Goal: Ask a question: Seek information or help from site administrators or community

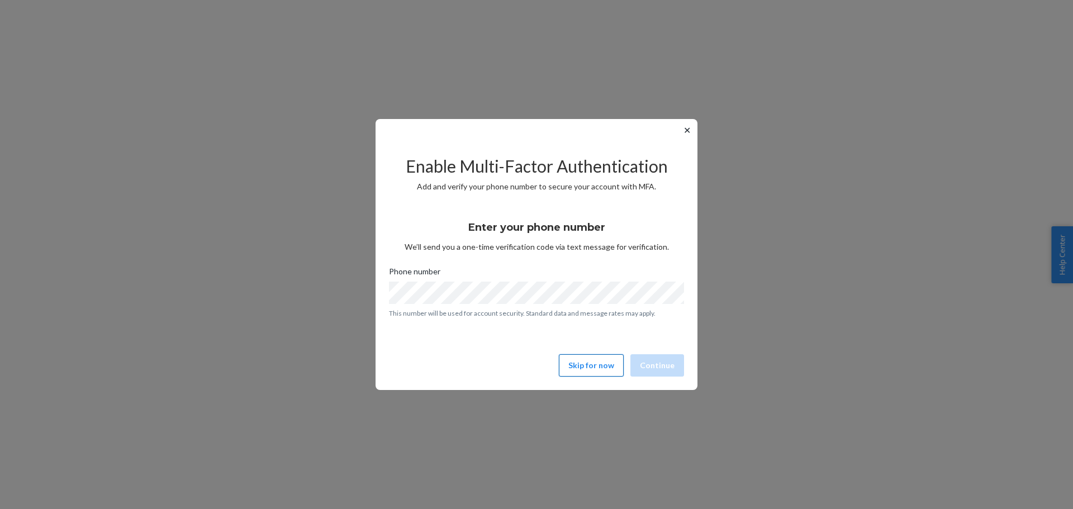
click at [596, 361] on button "Skip for now" at bounding box center [591, 365] width 65 height 22
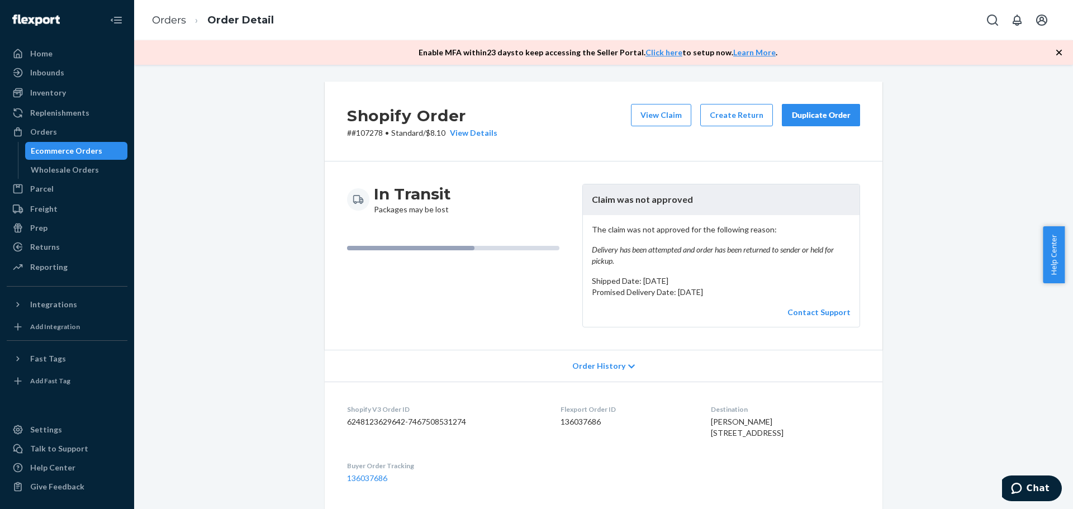
click at [154, 28] on ol "Orders Order Detail" at bounding box center [213, 20] width 140 height 33
click at [166, 11] on ol "Orders Order Detail" at bounding box center [213, 20] width 140 height 33
click at [174, 26] on link "Orders" at bounding box center [169, 20] width 34 height 12
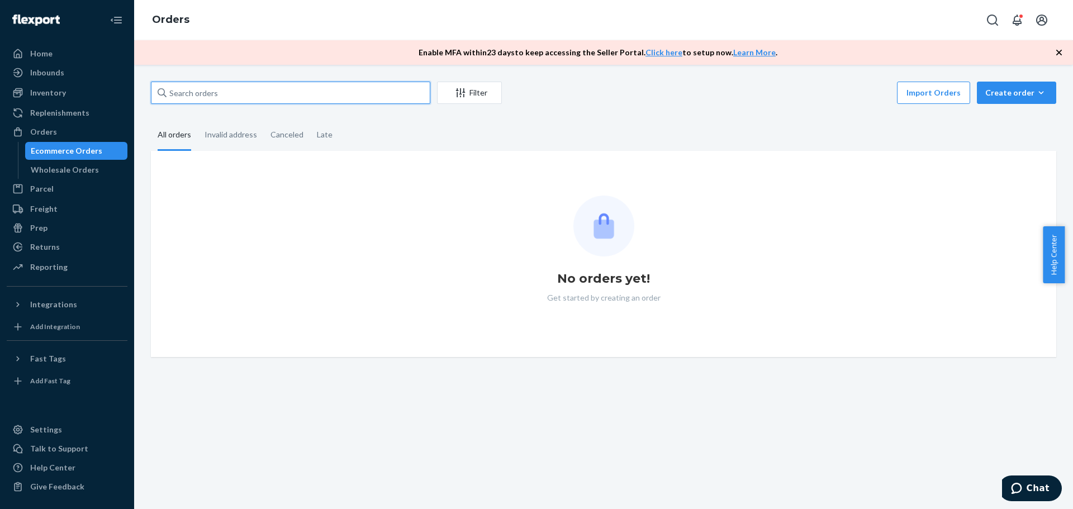
click at [232, 96] on input "text" at bounding box center [290, 93] width 279 height 22
paste input "#121348"
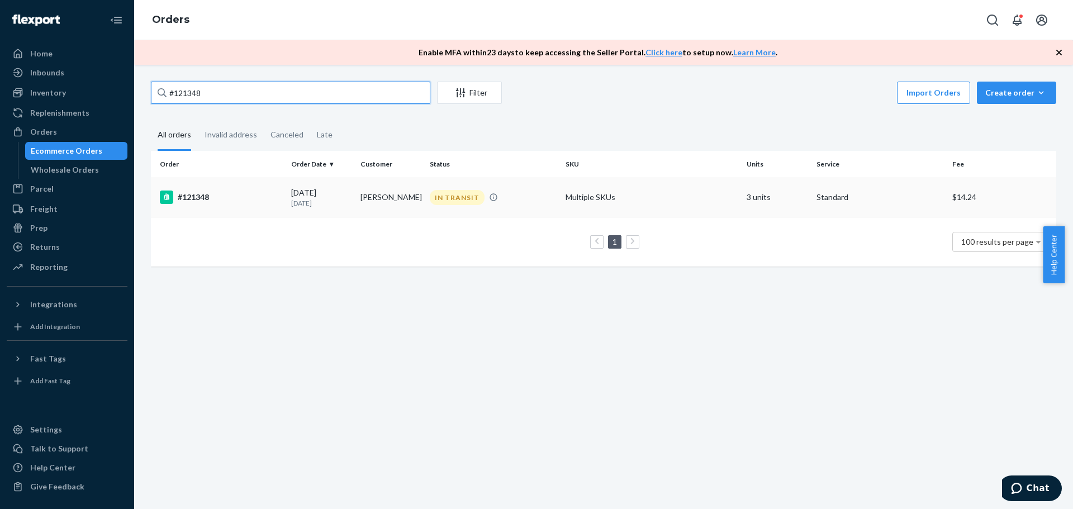
type input "#121348"
click at [281, 192] on td "#121348" at bounding box center [219, 197] width 136 height 39
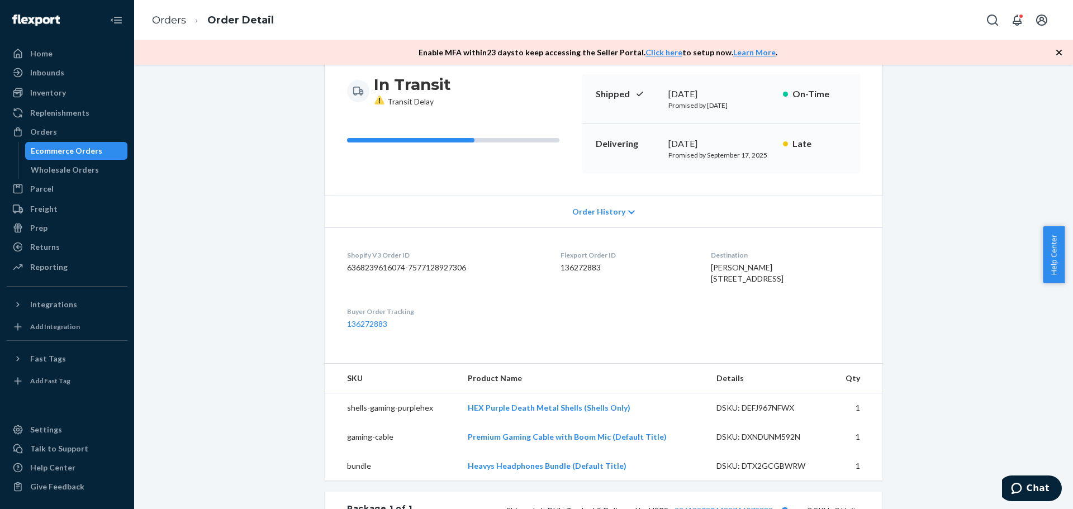
scroll to position [112, 0]
click at [583, 264] on dd "136272883" at bounding box center [626, 265] width 132 height 11
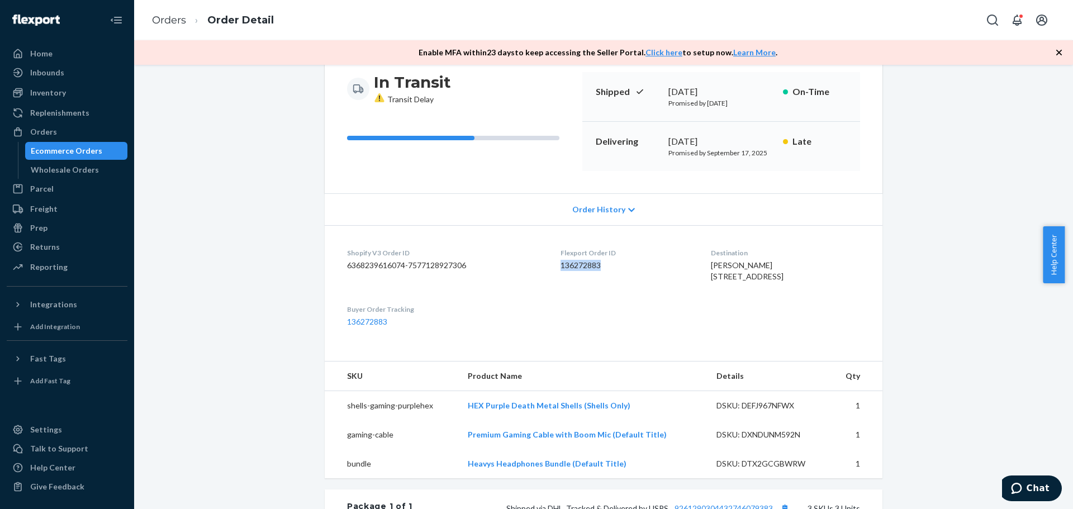
click at [583, 264] on dd "136272883" at bounding box center [626, 265] width 132 height 11
copy dd "136272883"
click at [1048, 503] on html "Chat" at bounding box center [1032, 489] width 60 height 28
click at [1038, 492] on span "Chat" at bounding box center [1037, 488] width 23 height 10
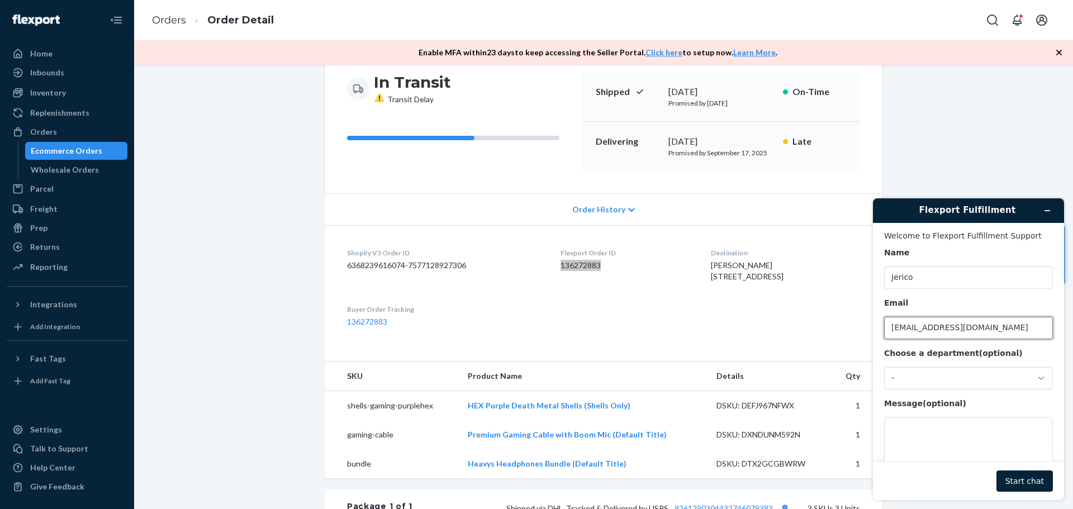
click at [934, 328] on input "[EMAIL_ADDRESS][DOMAIN_NAME]" at bounding box center [968, 328] width 169 height 22
click at [924, 268] on input "Jerico" at bounding box center [968, 277] width 169 height 22
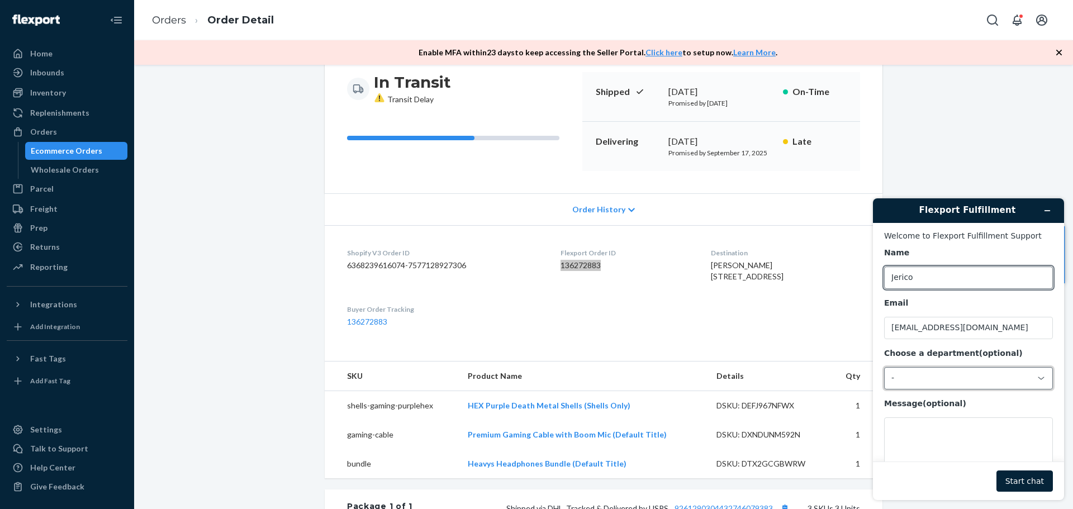
click at [937, 386] on div "-" at bounding box center [968, 378] width 169 height 22
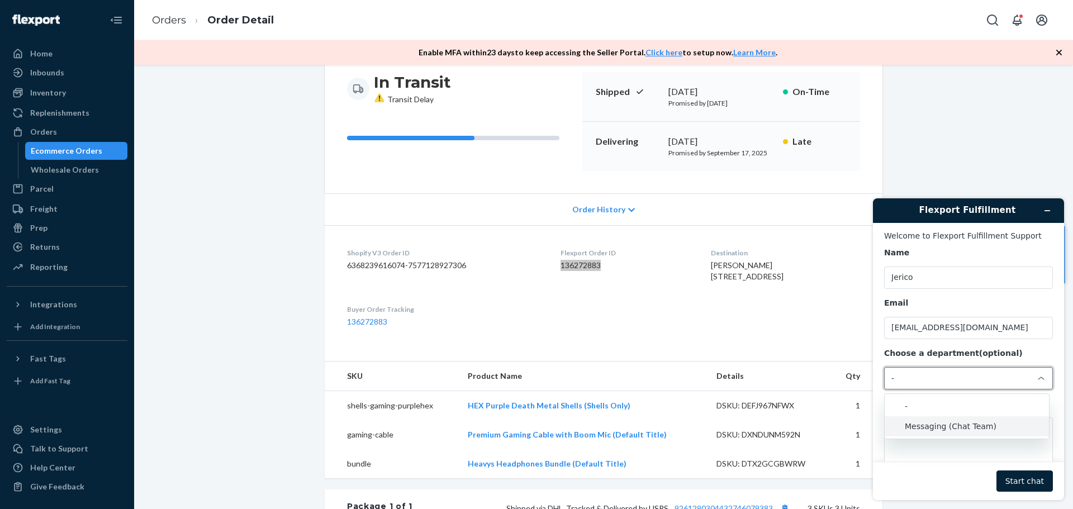
click at [954, 426] on li "Messaging (Chat Team)" at bounding box center [966, 426] width 164 height 20
click at [930, 431] on textarea "Message (optional)" at bounding box center [968, 448] width 169 height 63
paste textarea "136272883"
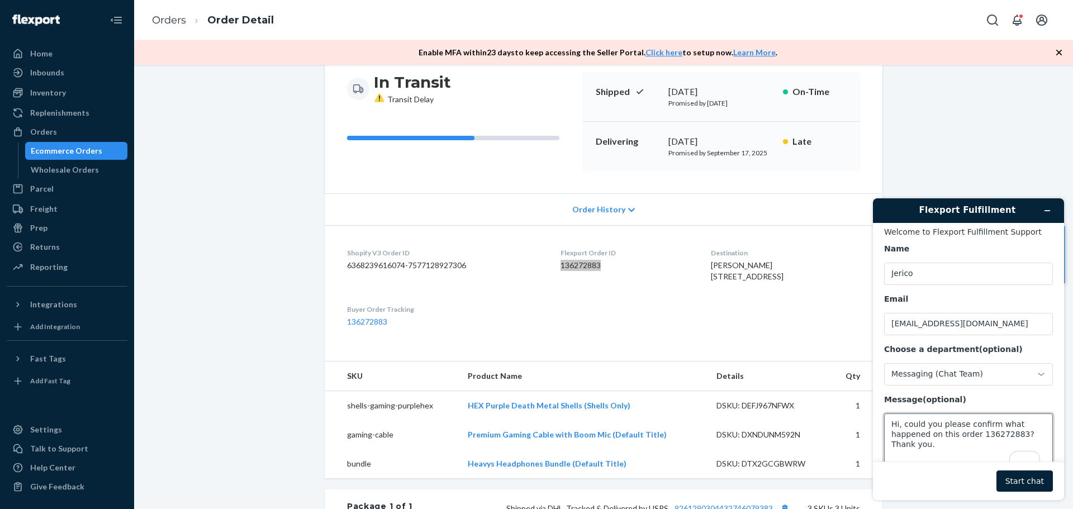
type textarea "Hi, could you please confirm what happened on this order 136272883? Thank you."
drag, startPoint x: 999, startPoint y: 482, endPoint x: 1017, endPoint y: 479, distance: 18.6
click at [1017, 479] on div "Start chat" at bounding box center [968, 480] width 169 height 21
click at [1018, 479] on button "Start chat" at bounding box center [1024, 480] width 56 height 21
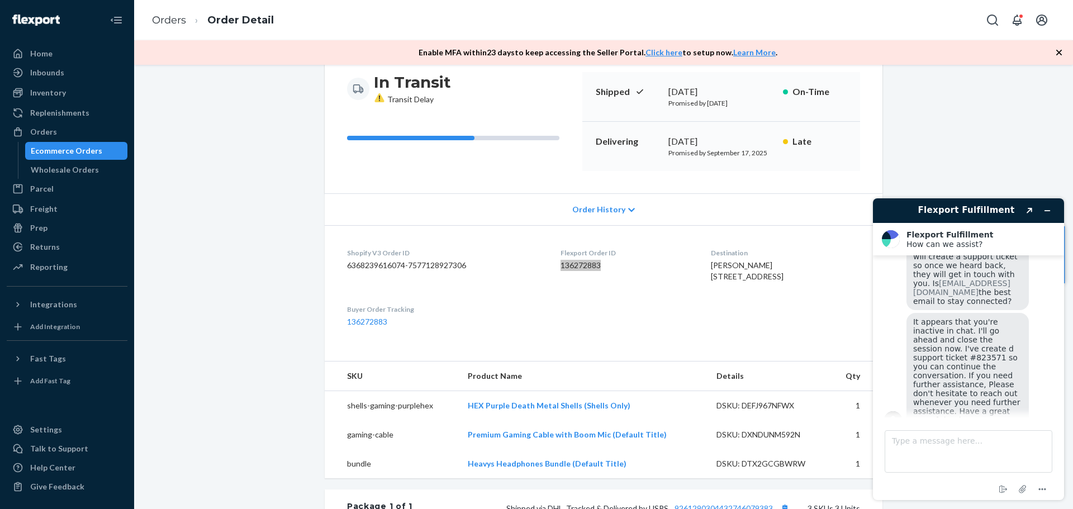
scroll to position [410, 0]
click at [974, 316] on span "It appears that you're inactive in chat. I'll go ahead and close the session no…" at bounding box center [967, 369] width 109 height 107
click at [979, 316] on span "It appears that you're inactive in chat. I'll go ahead and close the session no…" at bounding box center [967, 369] width 109 height 107
click at [61, 132] on div "Orders" at bounding box center [67, 132] width 118 height 16
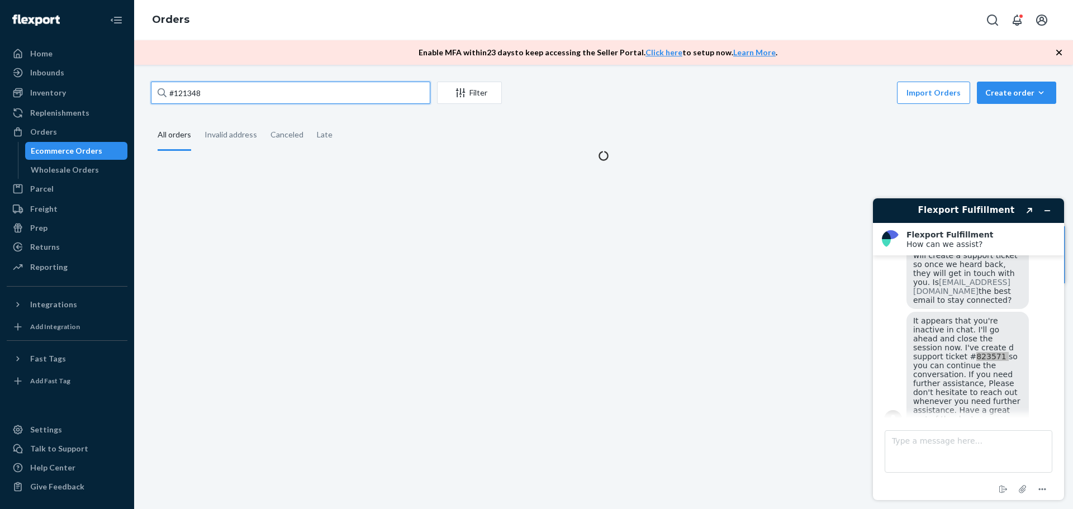
click at [199, 92] on input "#121348" at bounding box center [290, 93] width 279 height 22
paste input "120752"
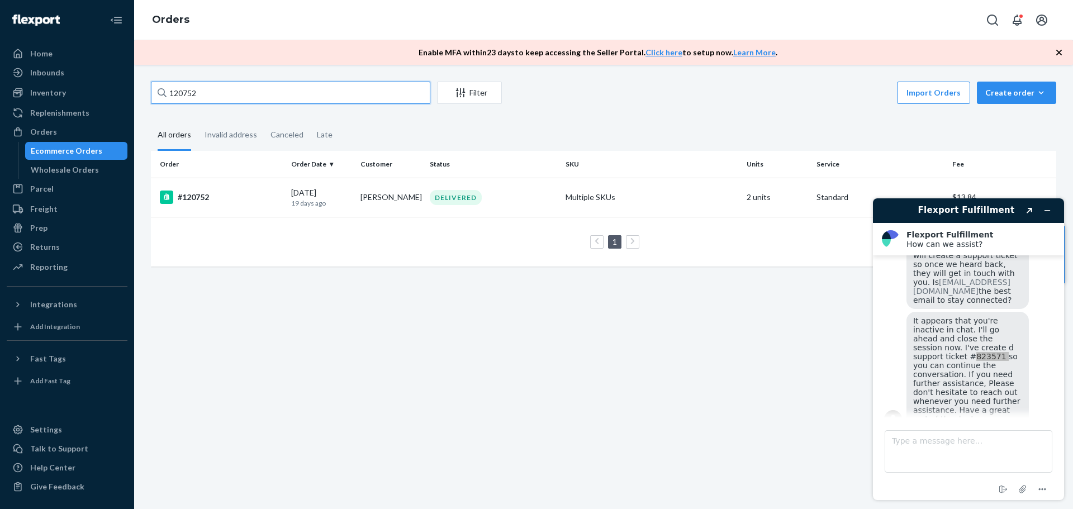
click at [268, 99] on input "120752" at bounding box center [290, 93] width 279 height 22
paste input "[EMAIL_ADDRESS][DOMAIN_NAME]"
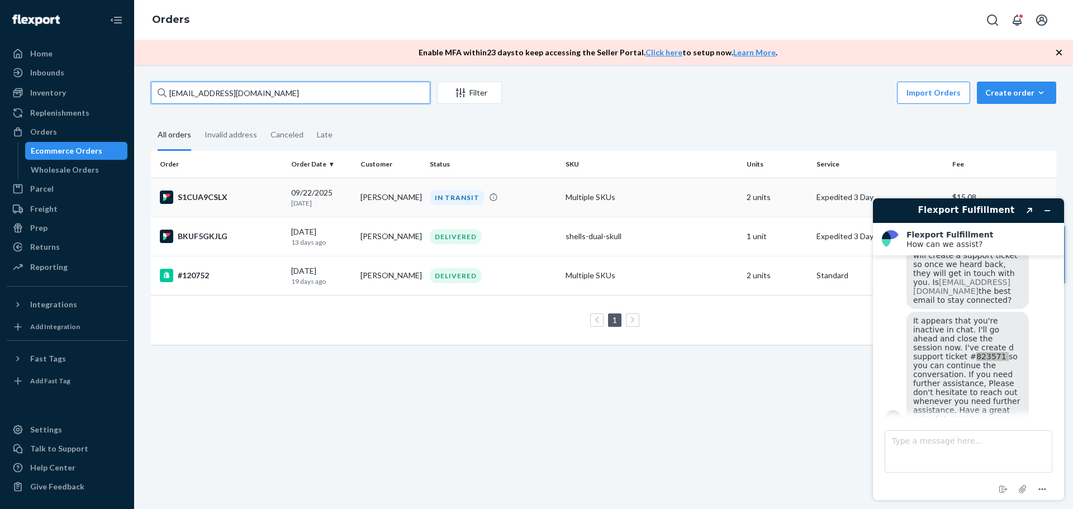
type input "[EMAIL_ADDRESS][DOMAIN_NAME]"
click at [353, 191] on td "[DATE] [DATE]" at bounding box center [321, 197] width 69 height 39
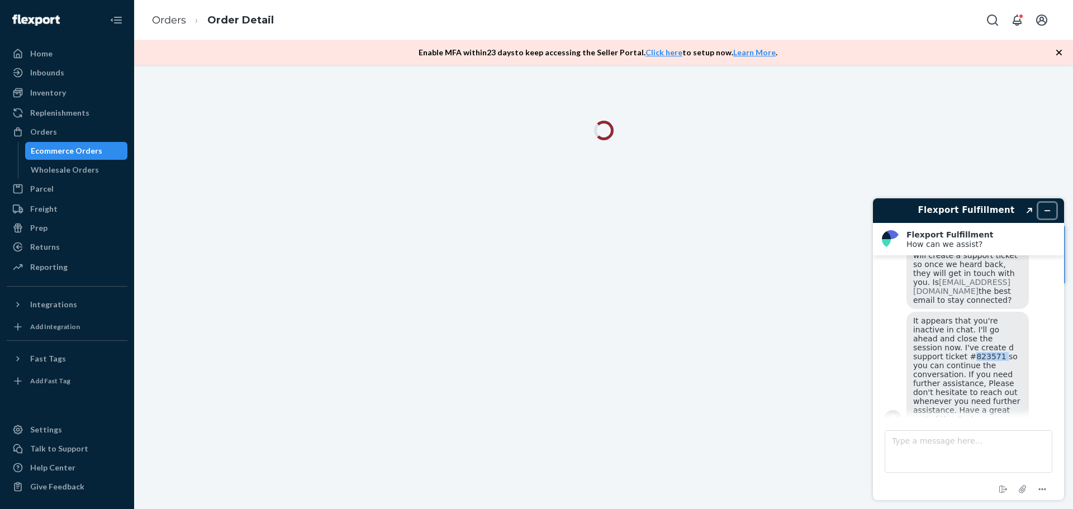
click at [1044, 213] on icon "Minimize widget" at bounding box center [1047, 211] width 8 height 8
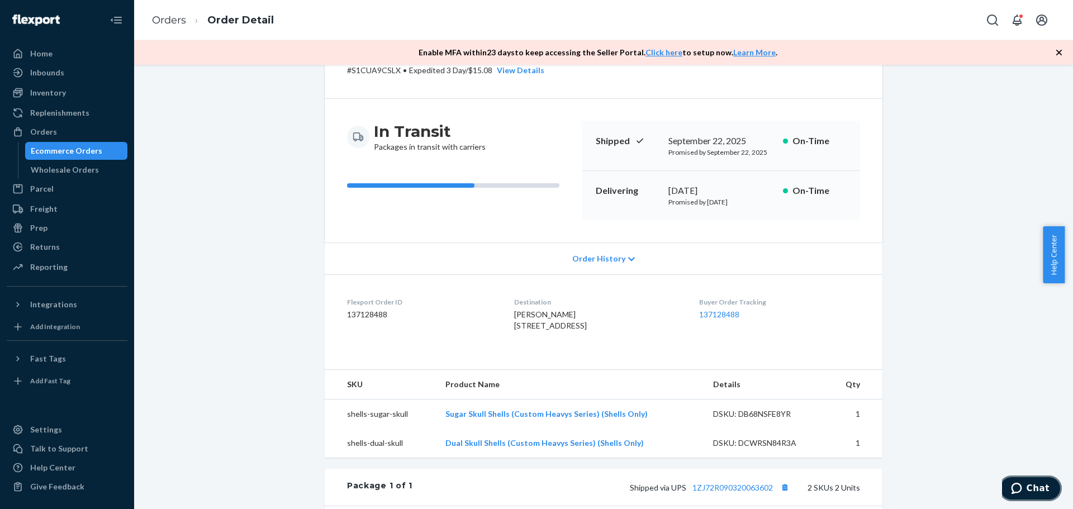
scroll to position [56, 0]
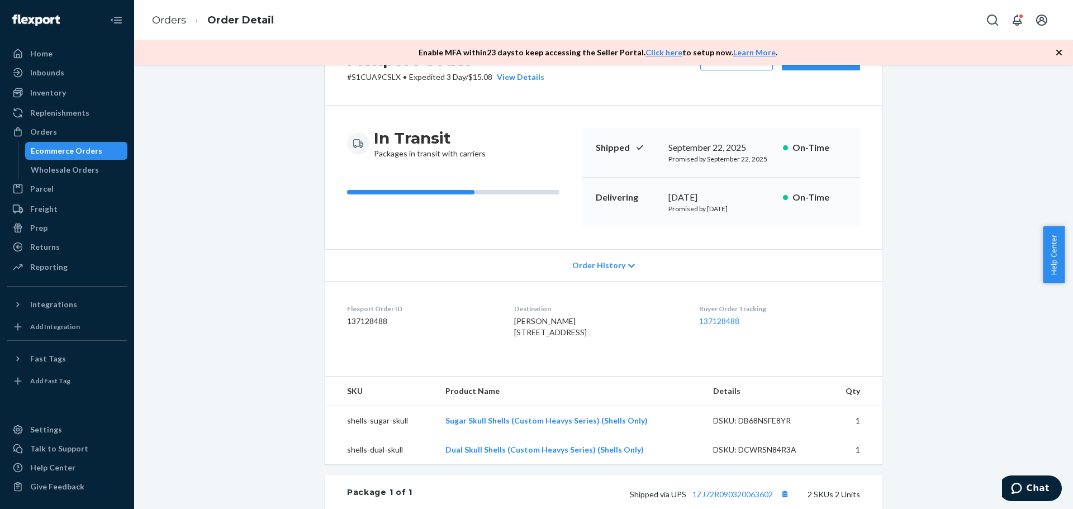
click at [727, 315] on div "Buyer Order Tracking 137128488" at bounding box center [779, 323] width 161 height 39
click at [729, 323] on link "137128488" at bounding box center [719, 320] width 40 height 9
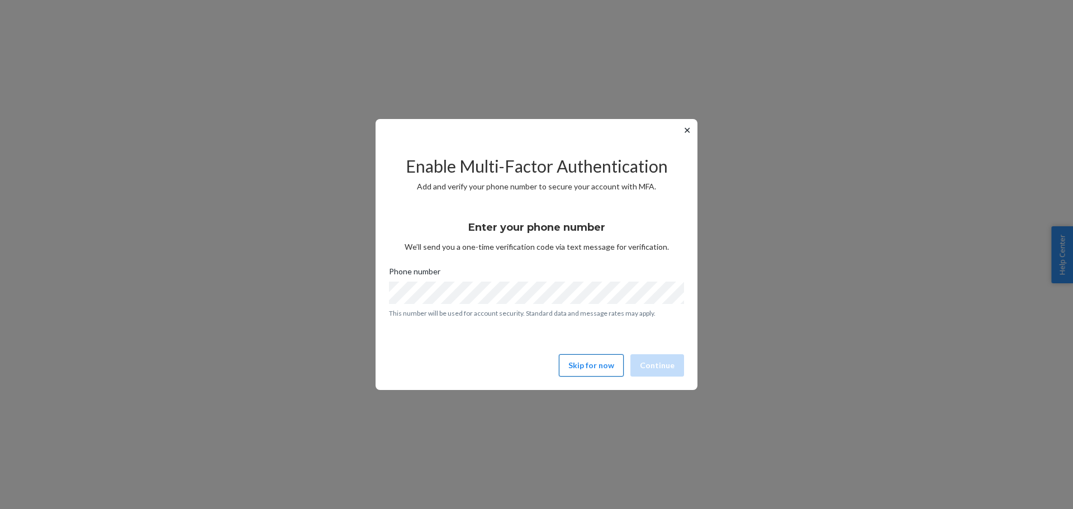
click at [587, 373] on button "Skip for now" at bounding box center [591, 365] width 65 height 22
